Goal: Navigation & Orientation: Find specific page/section

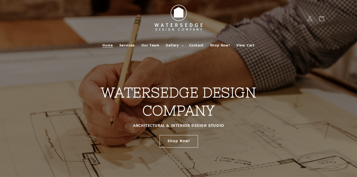
scroll to position [26, 0]
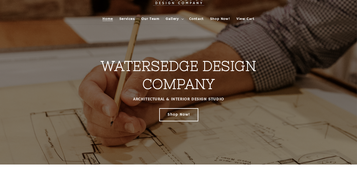
click at [180, 114] on link "Shop Now!" at bounding box center [178, 114] width 38 height 12
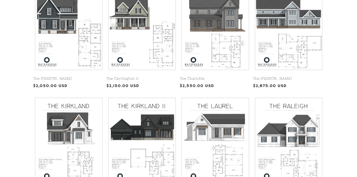
scroll to position [238, 0]
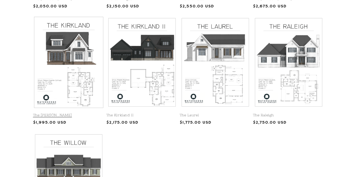
click at [69, 113] on link "The [PERSON_NAME]" at bounding box center [68, 115] width 71 height 5
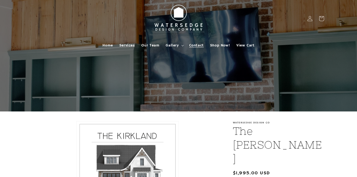
click at [192, 44] on span "Contact" at bounding box center [196, 45] width 15 height 5
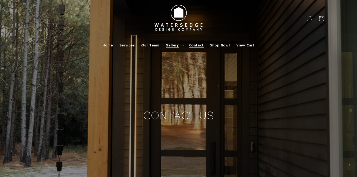
click at [171, 48] on summary "Gallery" at bounding box center [174, 45] width 23 height 11
click at [101, 123] on div "CONTACT US" at bounding box center [179, 95] width 318 height 191
click at [108, 45] on span "Home" at bounding box center [108, 45] width 10 height 5
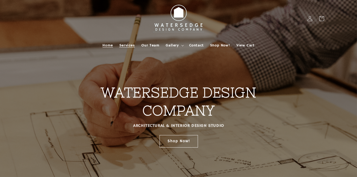
click at [128, 46] on span "Services" at bounding box center [127, 45] width 16 height 5
